Goal: Task Accomplishment & Management: Manage account settings

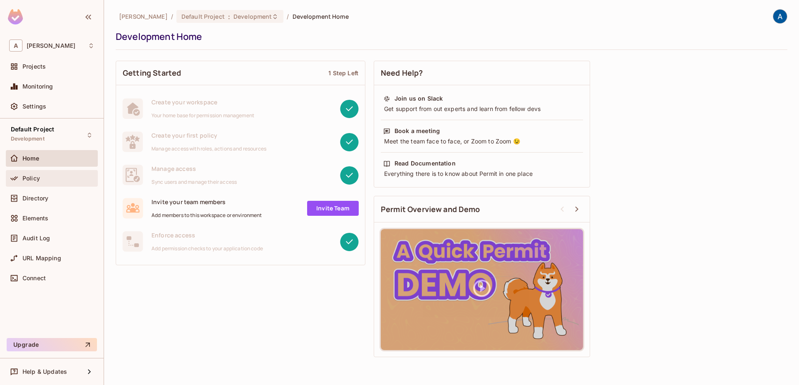
click at [69, 173] on div "Policy" at bounding box center [52, 178] width 92 height 17
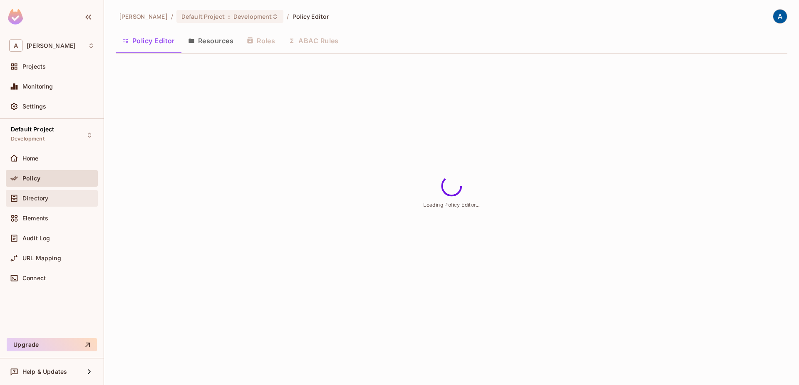
click at [64, 200] on div "Directory" at bounding box center [58, 198] width 72 height 7
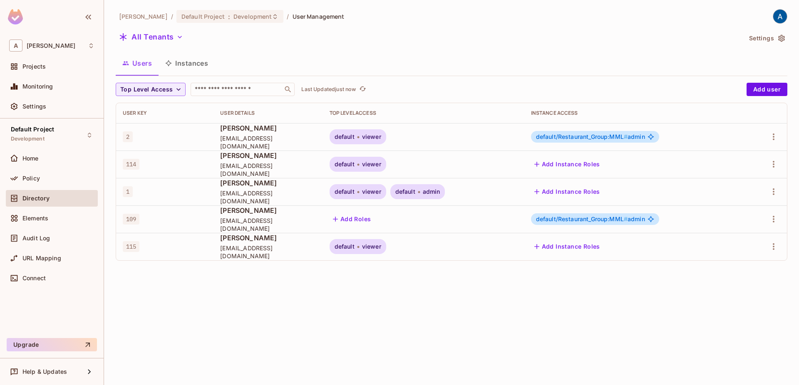
click at [199, 64] on button "Instances" at bounding box center [187, 63] width 56 height 21
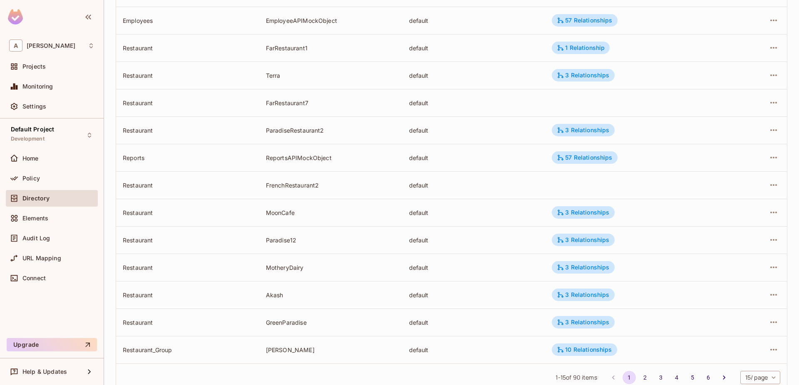
scroll to position [196, 0]
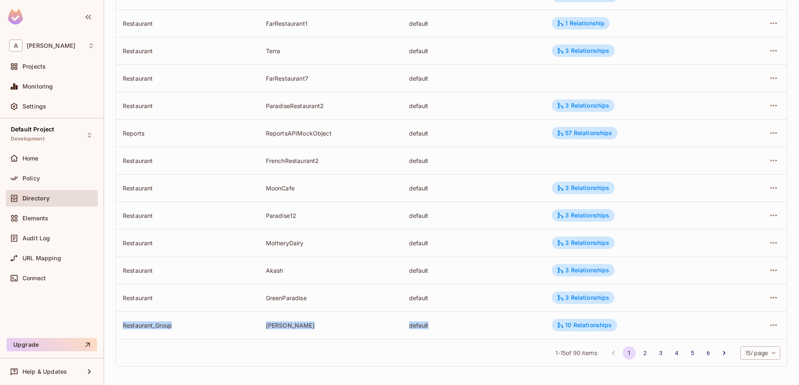
drag, startPoint x: 457, startPoint y: 328, endPoint x: 142, endPoint y: 312, distance: 315.4
click at [409, 322] on div "default" at bounding box center [474, 326] width 130 height 8
click at [591, 326] on div "10 Relationships" at bounding box center [584, 325] width 55 height 7
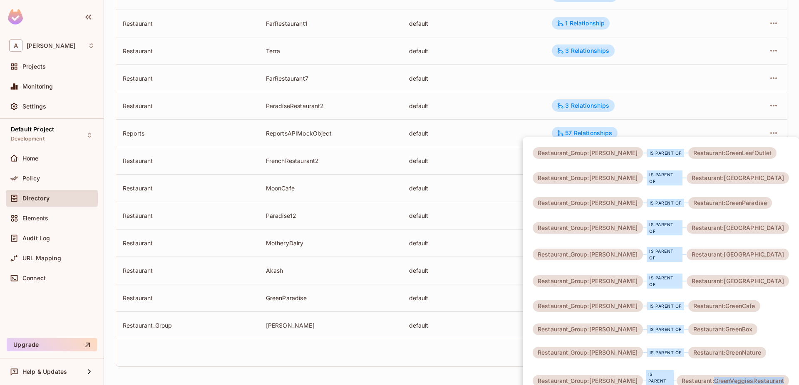
drag, startPoint x: 706, startPoint y: 366, endPoint x: 779, endPoint y: 361, distance: 73.0
click at [779, 375] on div "Restaurant:GreenVeggiesRestaurant" at bounding box center [733, 381] width 112 height 12
click at [385, 238] on div at bounding box center [399, 192] width 799 height 385
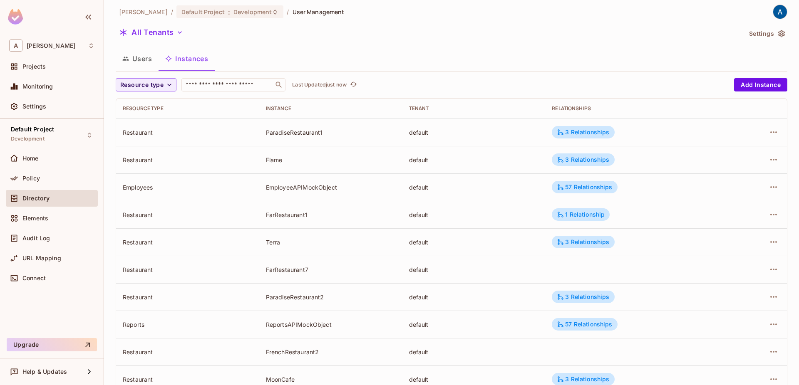
scroll to position [0, 0]
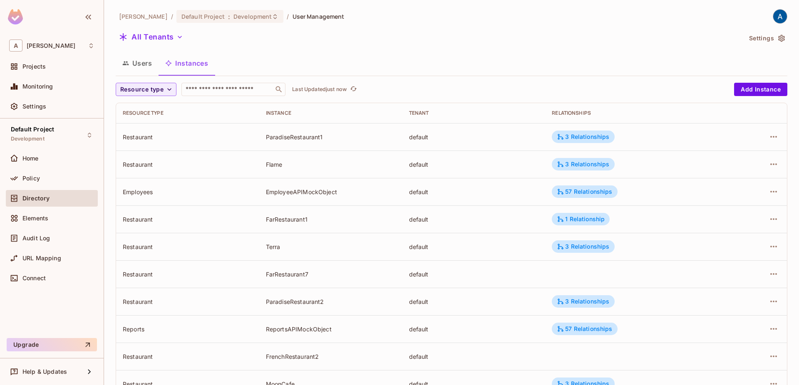
click at [149, 63] on button "Users" at bounding box center [137, 63] width 43 height 21
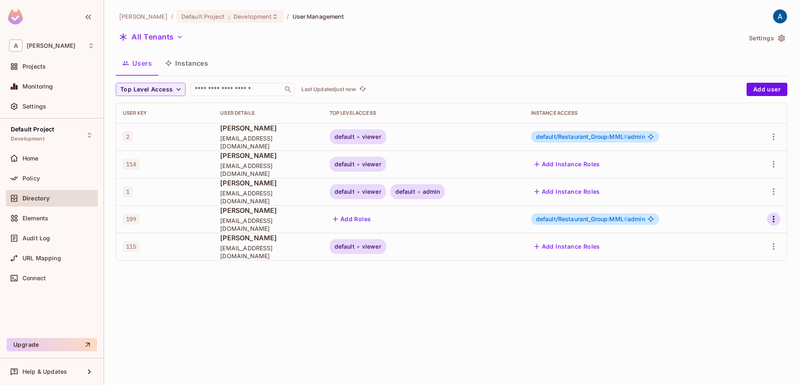
click at [777, 219] on icon "button" at bounding box center [774, 219] width 10 height 10
click at [742, 237] on li "Edit" at bounding box center [735, 238] width 77 height 18
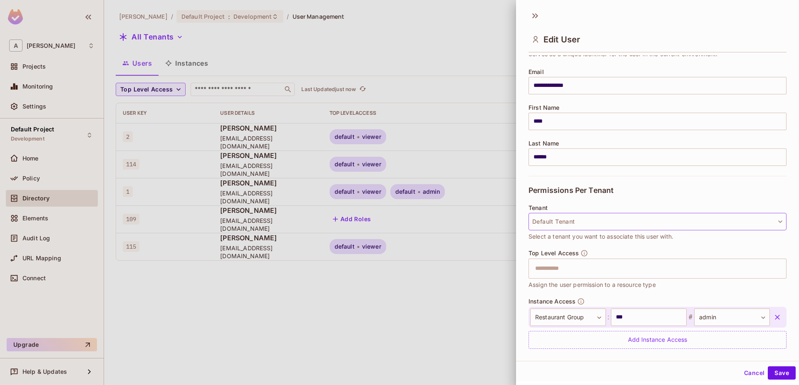
scroll to position [82, 0]
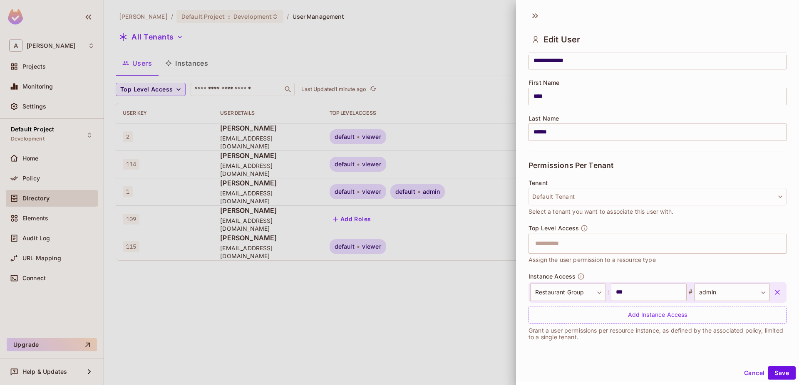
click at [406, 290] on div at bounding box center [399, 192] width 799 height 385
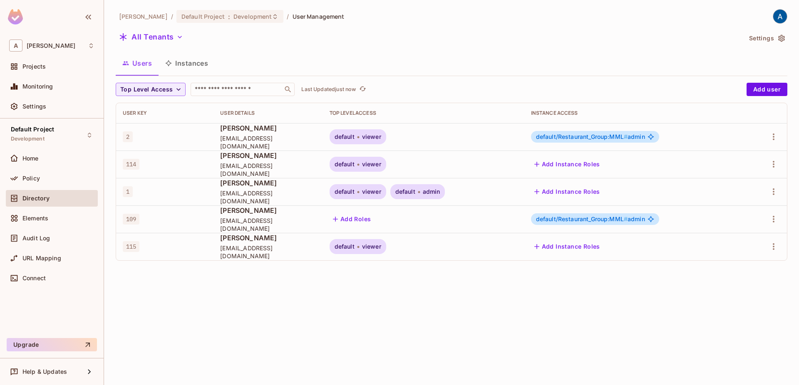
click at [509, 304] on div "Aman Sharma / Default Project : Development / User Management All Tenants Setti…" at bounding box center [451, 192] width 695 height 385
click at [775, 220] on icon "button" at bounding box center [774, 219] width 10 height 10
click at [730, 296] on div "Delete User" at bounding box center [736, 293] width 33 height 8
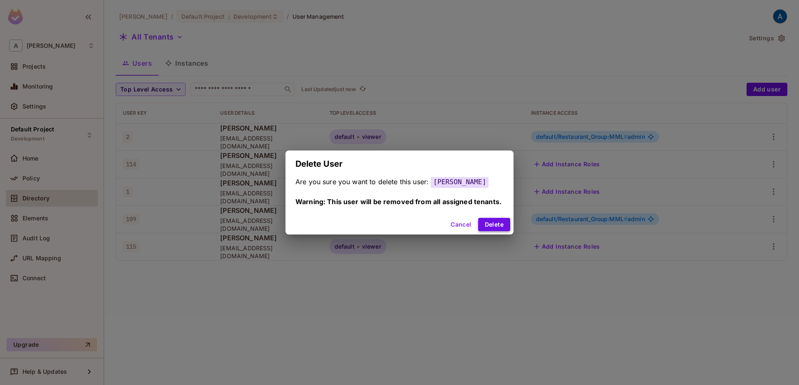
click at [491, 221] on button "Delete" at bounding box center [494, 224] width 32 height 13
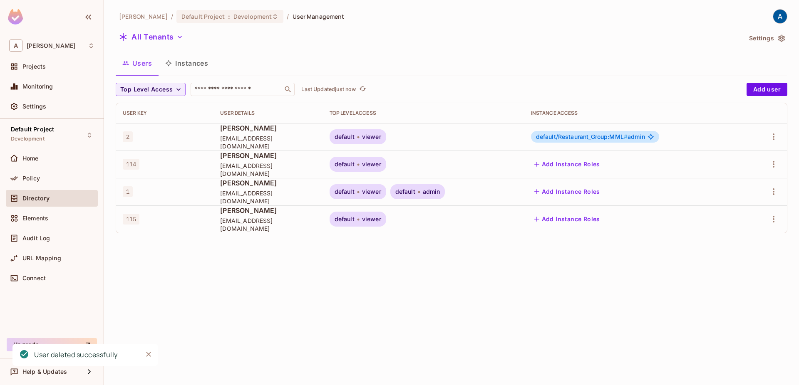
click at [273, 292] on div "Aman Sharma / Default Project : Development / User Management All Tenants Setti…" at bounding box center [451, 192] width 695 height 385
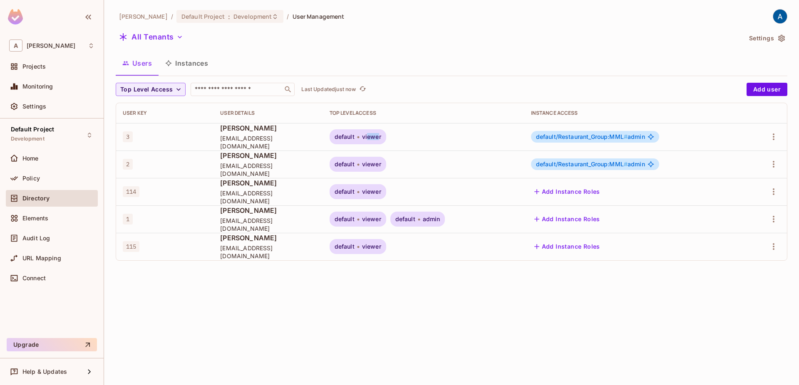
drag, startPoint x: 379, startPoint y: 140, endPoint x: 389, endPoint y: 139, distance: 10.4
click at [381, 139] on span "viewer" at bounding box center [371, 137] width 19 height 7
drag, startPoint x: 542, startPoint y: 139, endPoint x: 631, endPoint y: 144, distance: 89.2
click at [631, 144] on td "default/Restaurant_Group:MML # admin" at bounding box center [634, 136] width 221 height 27
click at [424, 294] on div "[PERSON_NAME] / Default Project : Development / User Management All Tenants Set…" at bounding box center [451, 192] width 695 height 385
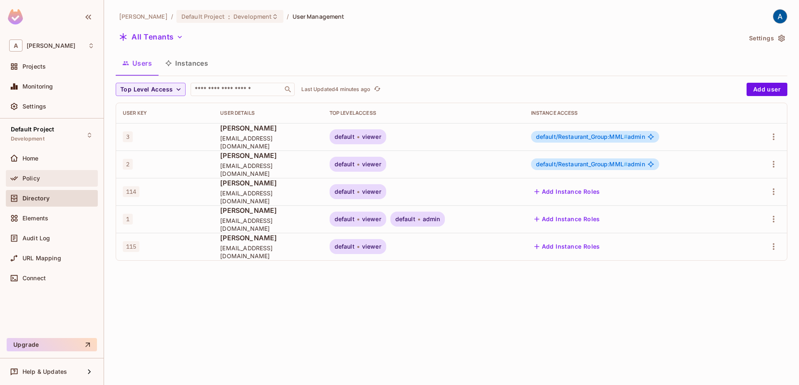
click at [39, 181] on span "Policy" at bounding box center [30, 178] width 17 height 7
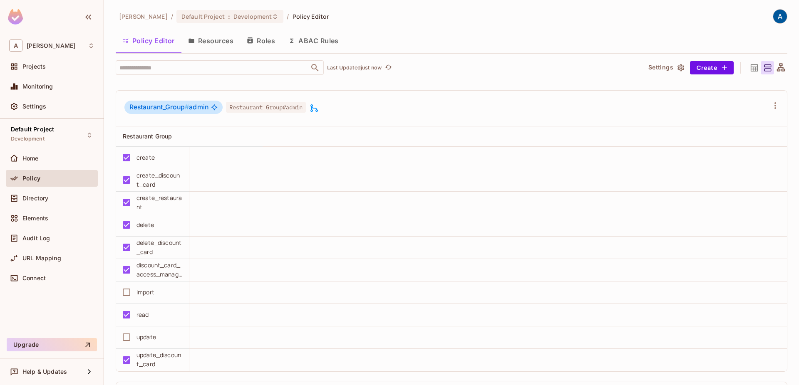
scroll to position [1518, 0]
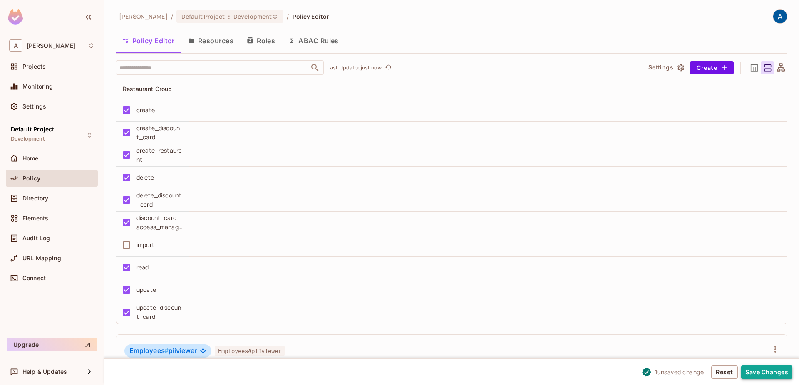
click at [775, 371] on button "Save Changes" at bounding box center [766, 372] width 51 height 13
